Goal: Transaction & Acquisition: Purchase product/service

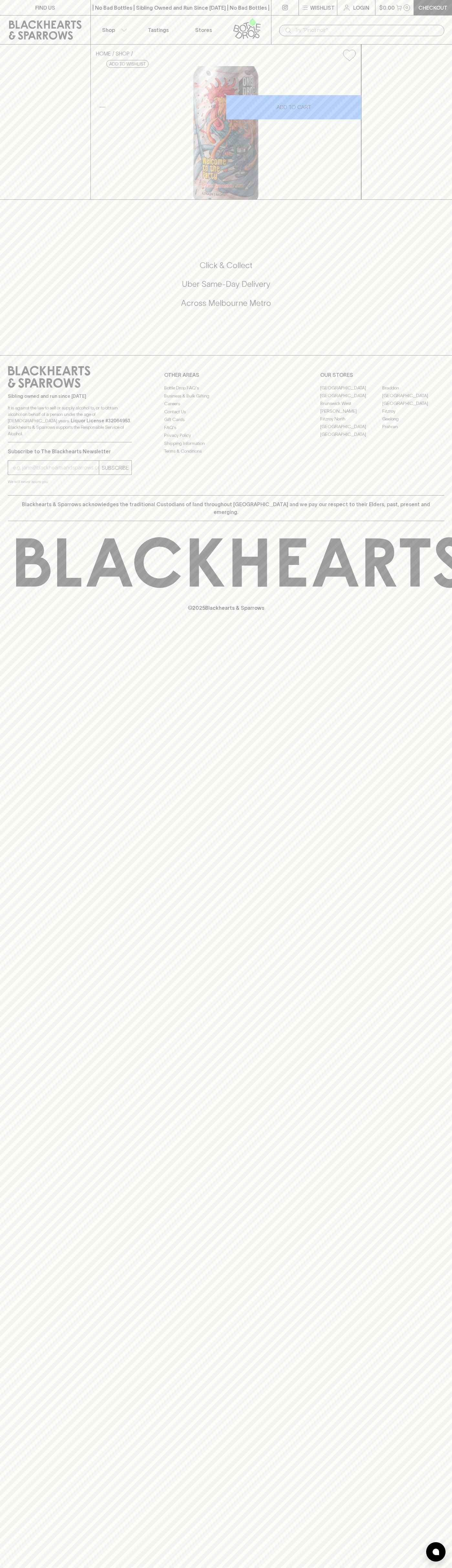
click at [380, 23] on div "​" at bounding box center [361, 30] width 181 height 29
click at [445, 200] on div "HOME SHOP One Drop Welcome To The Party Cream Smoothie Sour 440ml $14.00 Add to…" at bounding box center [226, 122] width 452 height 155
click at [433, 1567] on html "FIND US | No Bad Bottles | Sibling Owned and Run Since [DATE] | No Bad Bottles …" at bounding box center [226, 784] width 452 height 1568
click at [2, 1232] on div "FIND US | No Bad Bottles | Sibling Owned and Run Since [DATE] | No Bad Bottles …" at bounding box center [226, 784] width 452 height 1568
